Goal: Information Seeking & Learning: Learn about a topic

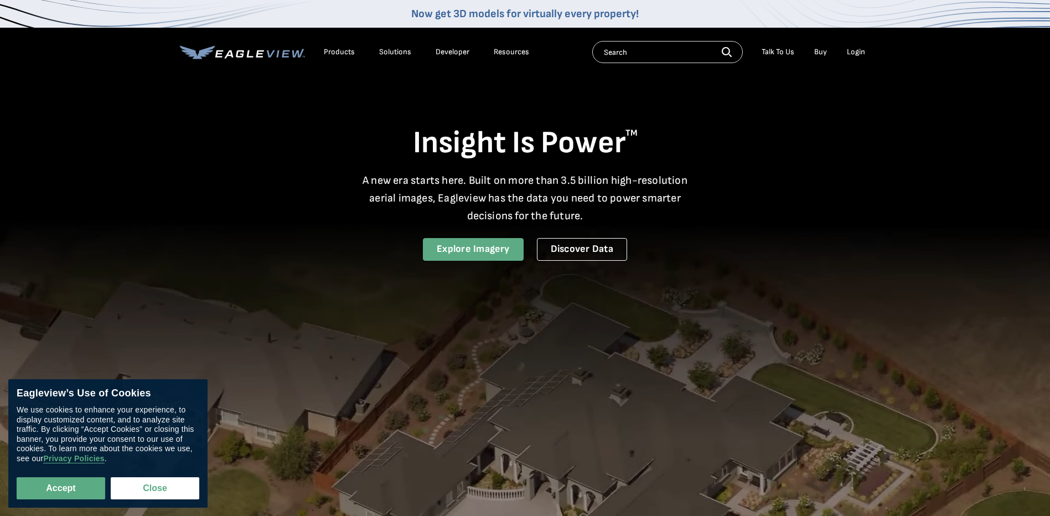
click at [486, 255] on link "Explore Imagery" at bounding box center [473, 249] width 101 height 23
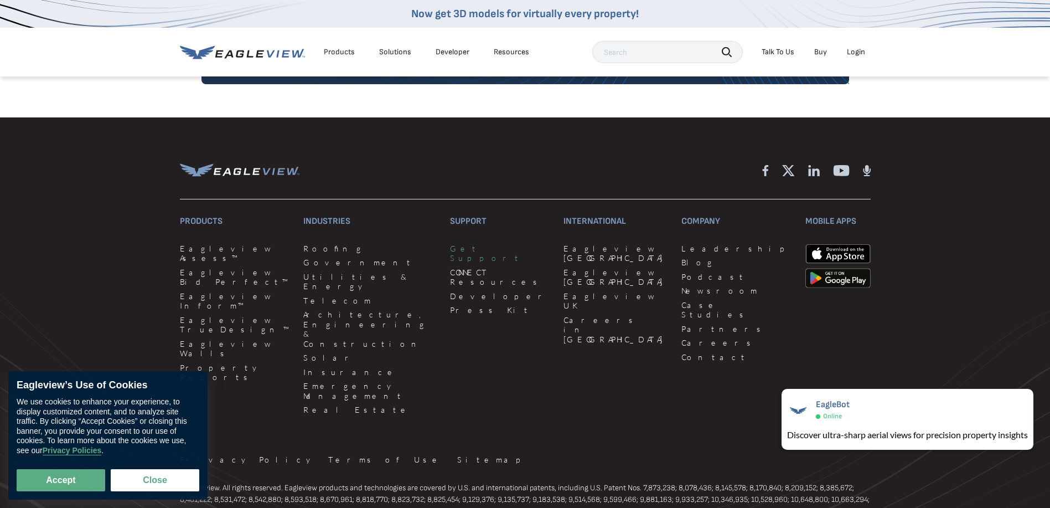
scroll to position [2908, 0]
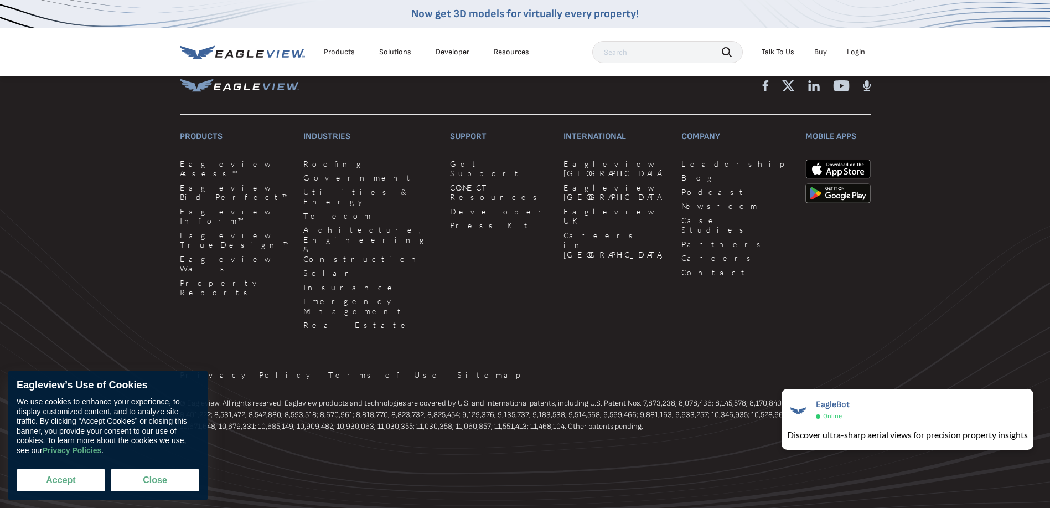
click at [72, 473] on button "Accept" at bounding box center [61, 480] width 89 height 22
checkbox input "true"
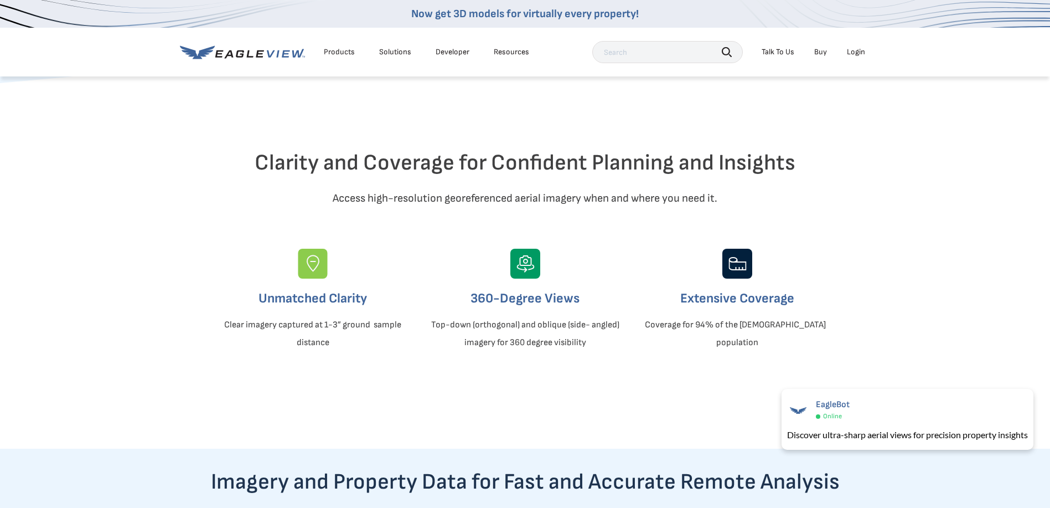
scroll to position [0, 0]
